Goal: Task Accomplishment & Management: Use online tool/utility

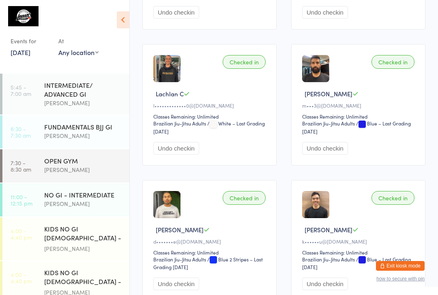
scroll to position [151, 0]
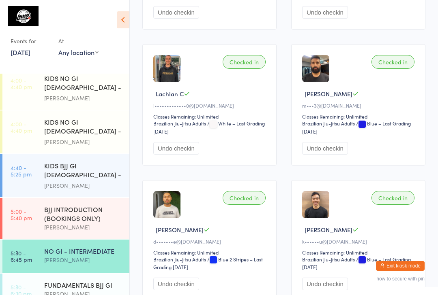
click at [30, 53] on link "[DATE]" at bounding box center [21, 52] width 20 height 9
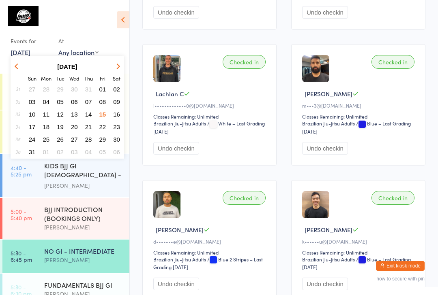
click at [90, 113] on span "14" at bounding box center [88, 114] width 7 height 7
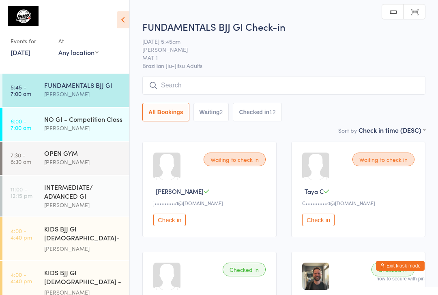
click at [76, 95] on div "[PERSON_NAME]" at bounding box center [83, 94] width 78 height 9
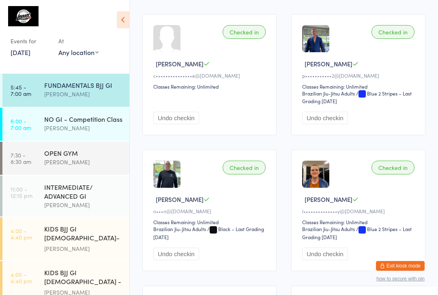
scroll to position [374, 0]
click at [24, 52] on link "[DATE]" at bounding box center [21, 52] width 20 height 9
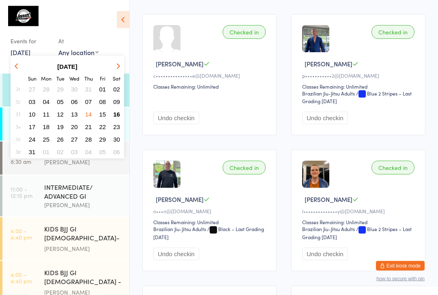
scroll to position [374, 0]
click at [120, 113] on span "16" at bounding box center [116, 114] width 7 height 7
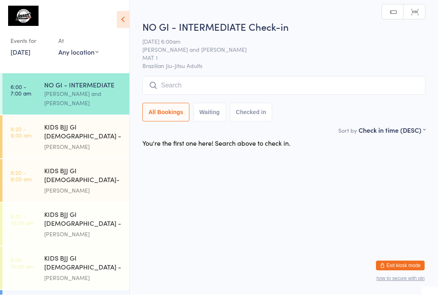
click at [212, 86] on input "search" at bounding box center [283, 86] width 283 height 19
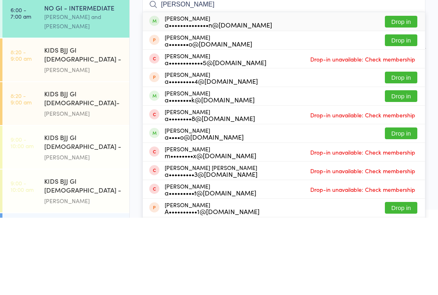
type input "[PERSON_NAME]"
click at [404, 93] on button "Drop in" at bounding box center [401, 99] width 32 height 12
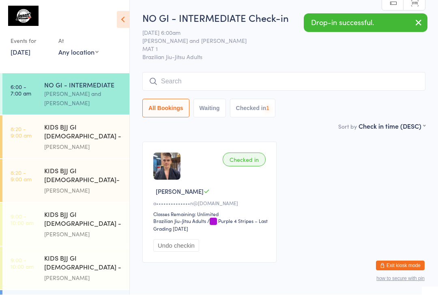
scroll to position [0, 0]
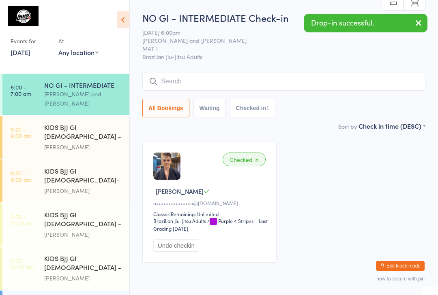
click at [281, 90] on input "search" at bounding box center [283, 81] width 283 height 19
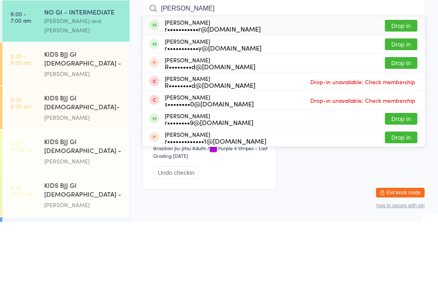
type input "[PERSON_NAME]"
click at [403, 93] on button "Drop in" at bounding box center [401, 99] width 32 height 12
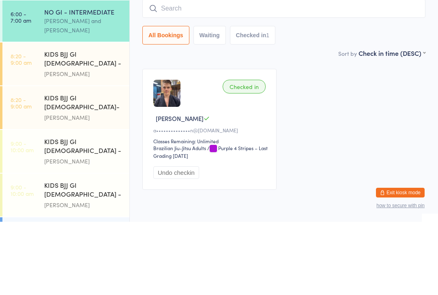
scroll to position [35, 0]
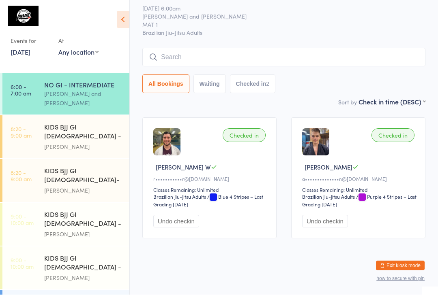
click at [236, 48] on input "search" at bounding box center [283, 57] width 283 height 19
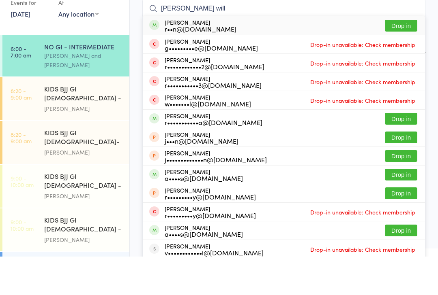
type input "[PERSON_NAME] will"
click at [399, 58] on button "Drop in" at bounding box center [401, 64] width 32 height 12
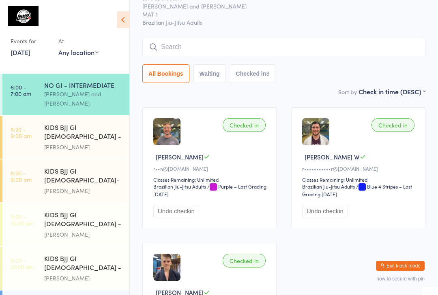
click at [292, 49] on input "search" at bounding box center [283, 47] width 283 height 19
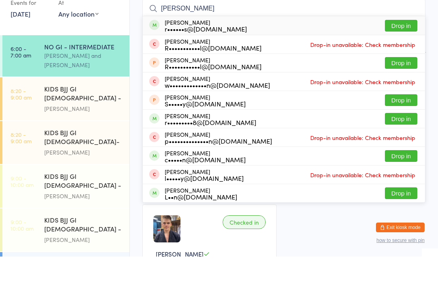
type input "[PERSON_NAME]"
click at [400, 58] on button "Drop in" at bounding box center [401, 64] width 32 height 12
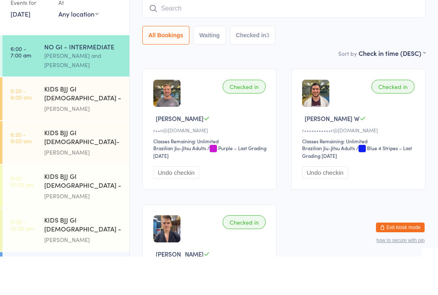
scroll to position [73, 0]
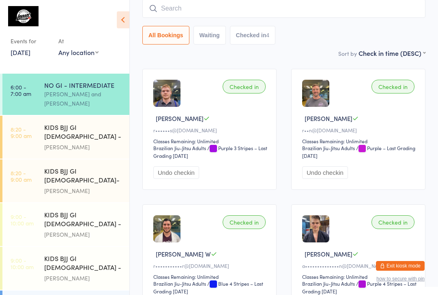
click at [250, 6] on input "search" at bounding box center [283, 8] width 283 height 19
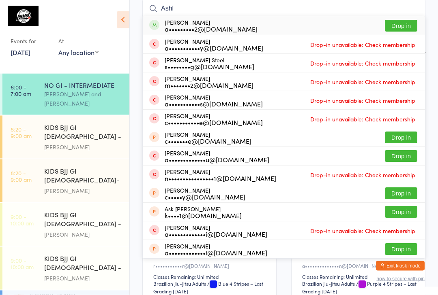
type input "Ashl"
click at [394, 21] on button "Drop in" at bounding box center [401, 26] width 32 height 12
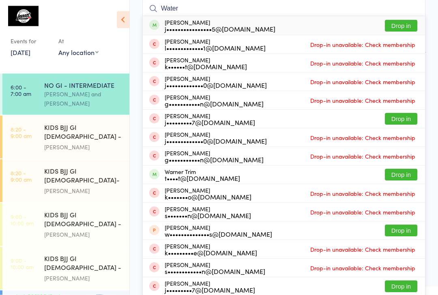
type input "Water"
click at [403, 26] on button "Drop in" at bounding box center [401, 26] width 32 height 12
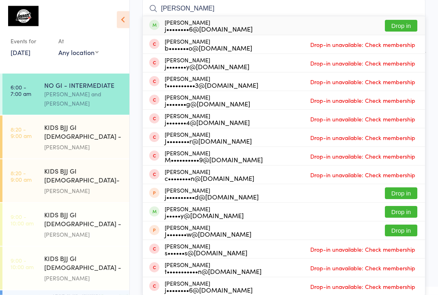
type input "[PERSON_NAME]"
click at [401, 25] on button "Drop in" at bounding box center [401, 26] width 32 height 12
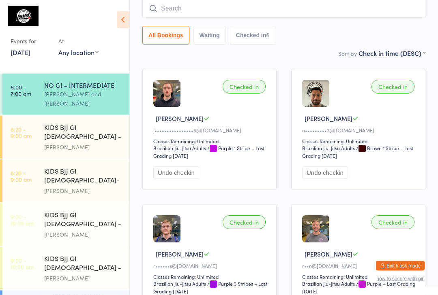
scroll to position [73, 0]
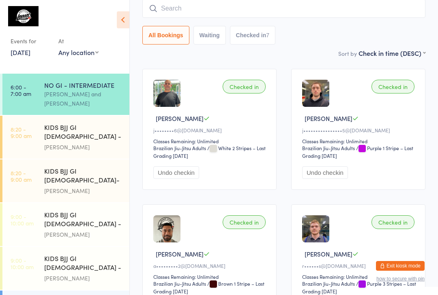
click at [248, 9] on input "search" at bounding box center [283, 8] width 283 height 19
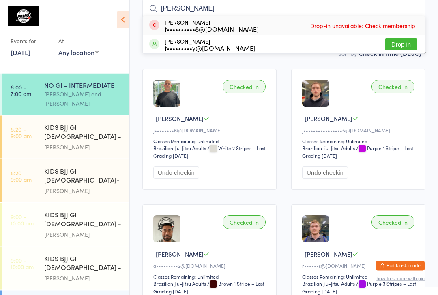
type input "[PERSON_NAME]"
click at [244, 47] on div "[PERSON_NAME] Fraullen t•••••••••y@[DOMAIN_NAME] Drop in" at bounding box center [284, 45] width 282 height 18
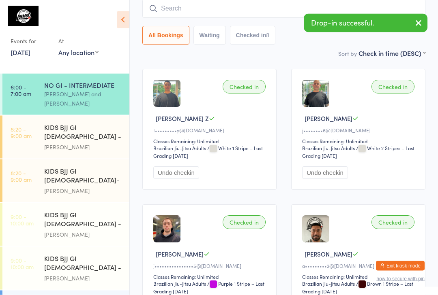
scroll to position [73, 0]
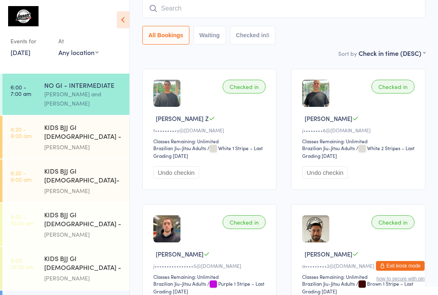
click at [179, 13] on input "search" at bounding box center [283, 8] width 283 height 19
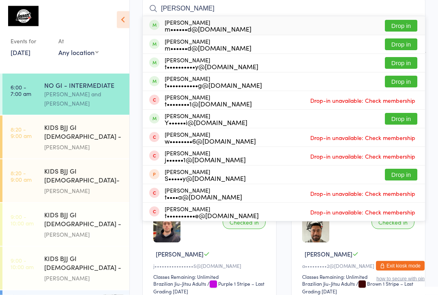
type input "[PERSON_NAME]"
click at [399, 66] on button "Drop in" at bounding box center [401, 64] width 32 height 12
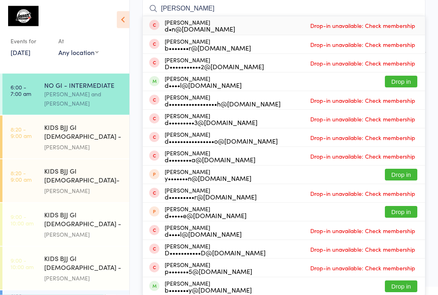
type input "[PERSON_NAME]"
click at [407, 83] on button "Drop in" at bounding box center [401, 82] width 32 height 12
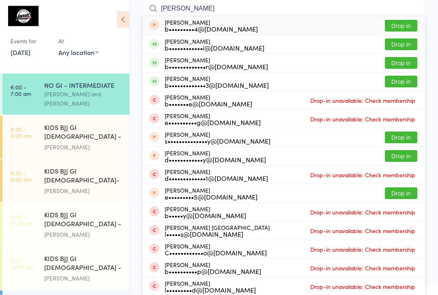
type input "[PERSON_NAME]"
click at [405, 62] on button "Drop in" at bounding box center [401, 64] width 32 height 12
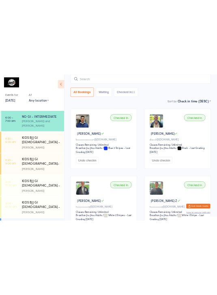
scroll to position [0, 0]
